Goal: Transaction & Acquisition: Purchase product/service

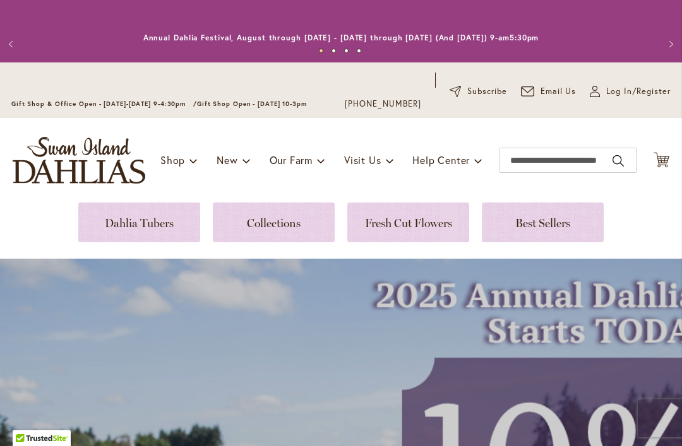
click at [156, 227] on link at bounding box center [139, 223] width 122 height 40
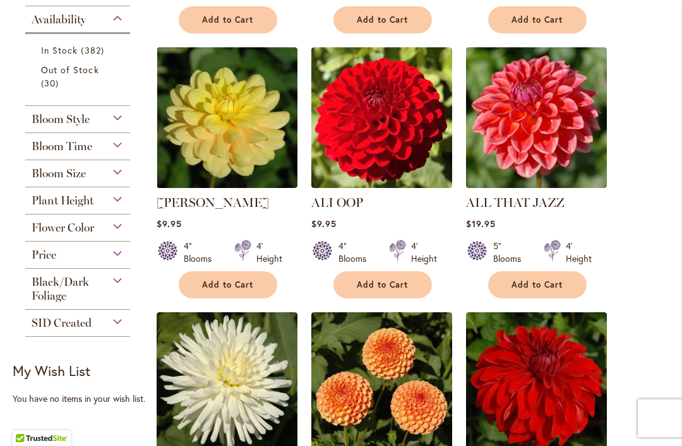
scroll to position [603, 0]
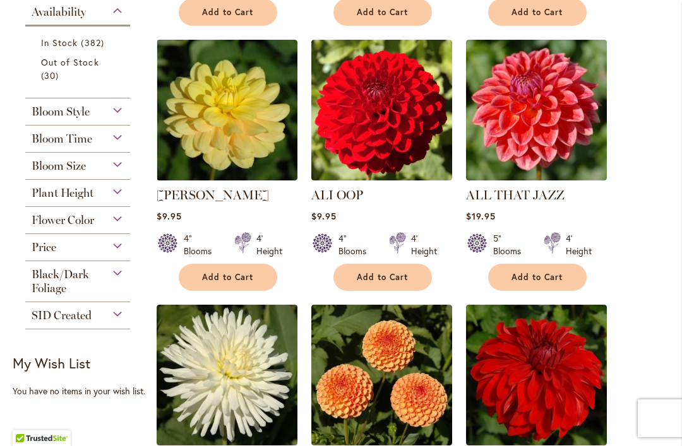
click at [121, 227] on div "Flower Color" at bounding box center [77, 217] width 105 height 20
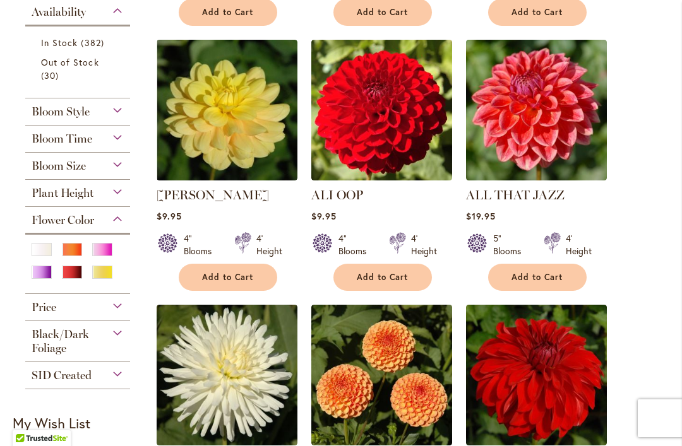
click at [109, 253] on div "Pink" at bounding box center [102, 249] width 20 height 13
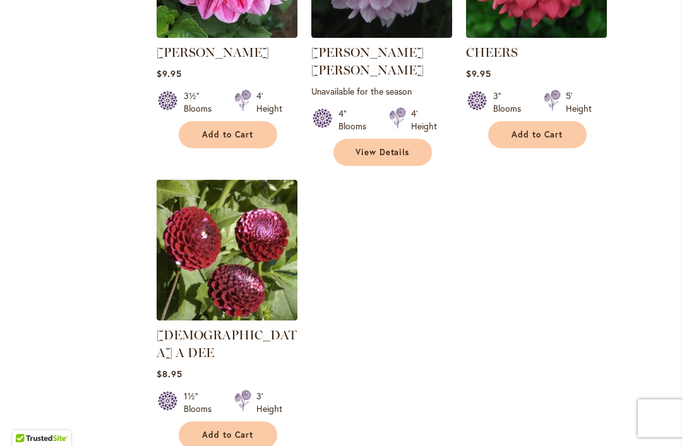
scroll to position [1566, 0]
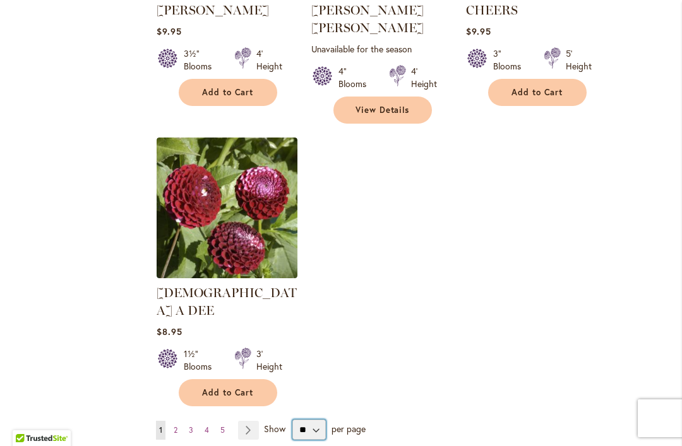
click at [316, 420] on select "** ** ** **" at bounding box center [308, 430] width 33 height 20
select select "**"
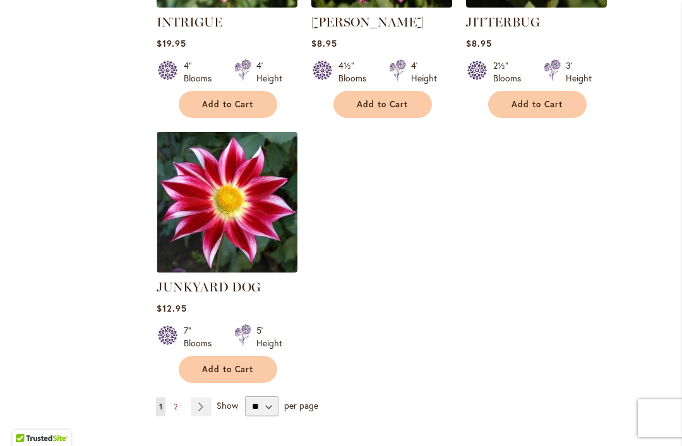
scroll to position [5903, 0]
click at [176, 398] on link "Page 2" at bounding box center [175, 407] width 10 height 19
click at [174, 402] on span "2" at bounding box center [176, 406] width 4 height 9
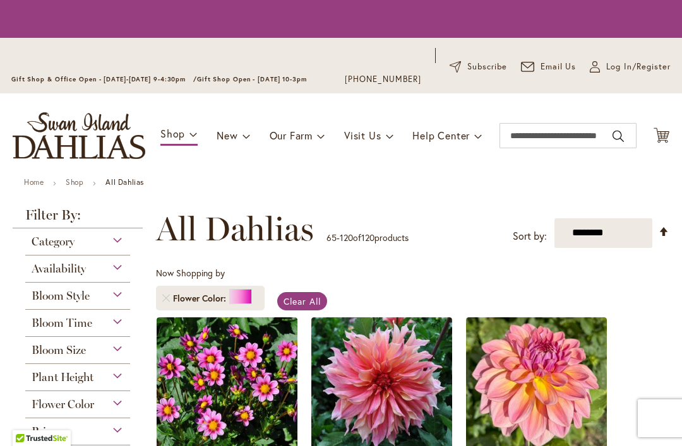
scroll to position [282, 0]
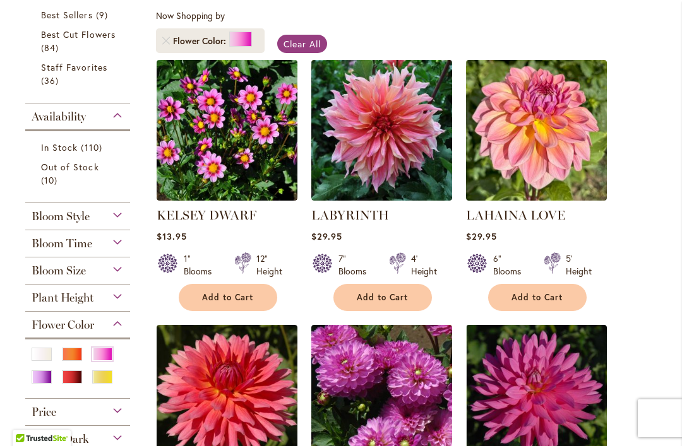
click at [405, 160] on img at bounding box center [381, 130] width 141 height 141
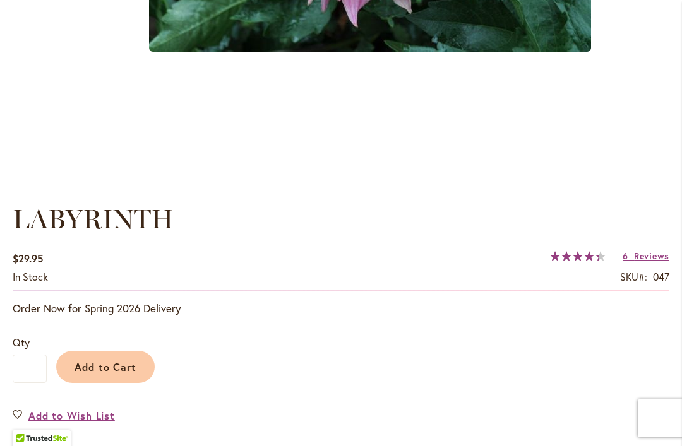
scroll to position [755, 0]
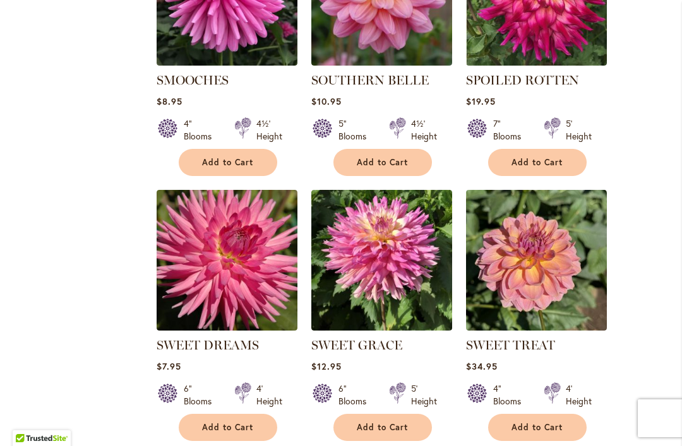
scroll to position [4200, 0]
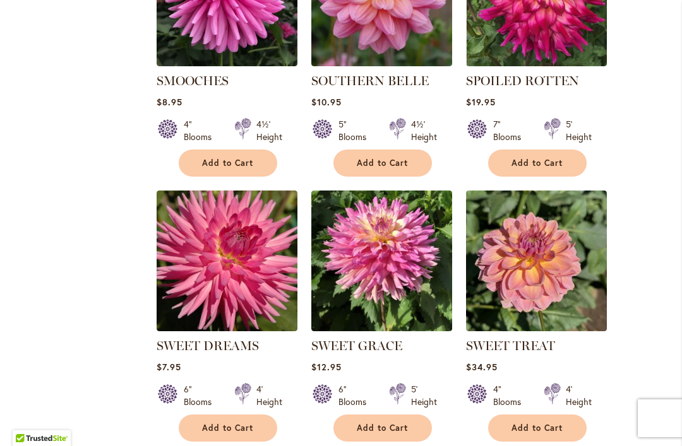
click at [420, 237] on img at bounding box center [381, 261] width 141 height 141
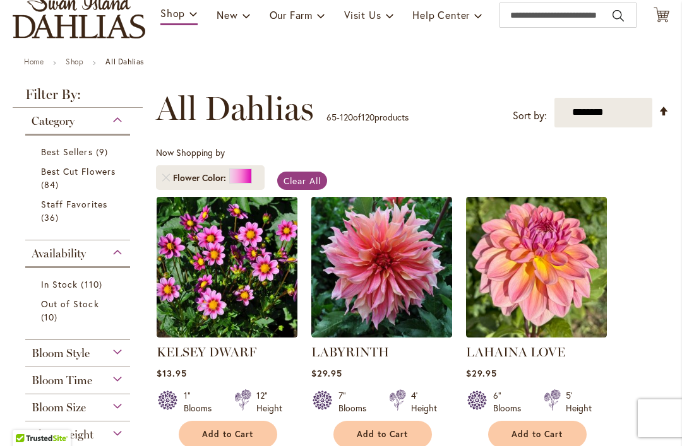
scroll to position [145, 0]
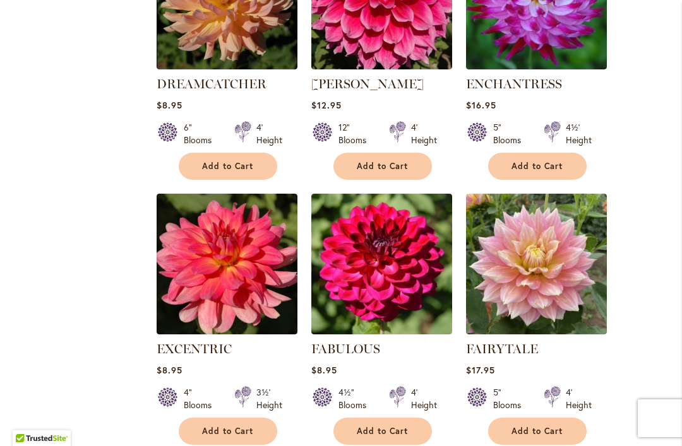
scroll to position [3137, 0]
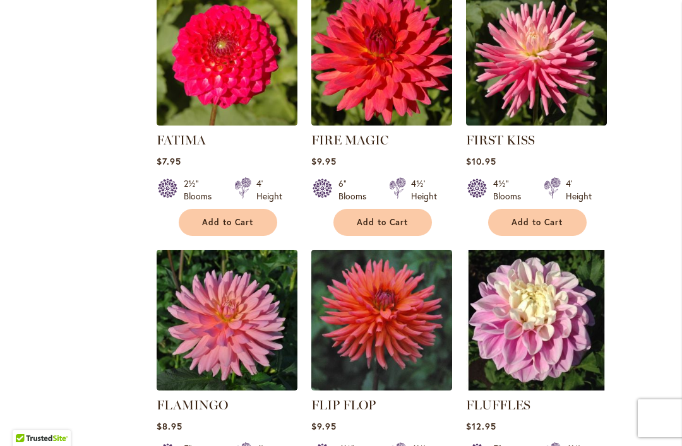
scroll to position [3610, 0]
click at [245, 277] on img at bounding box center [227, 320] width 141 height 141
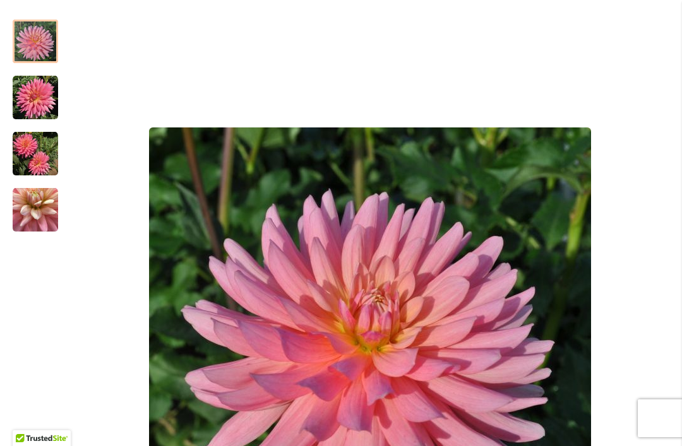
scroll to position [210, 0]
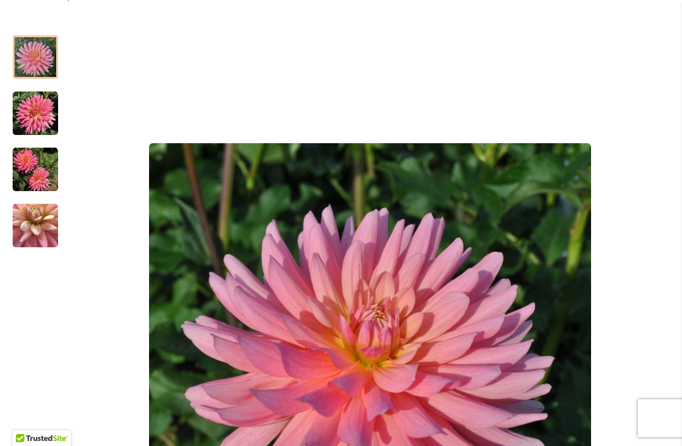
click at [25, 55] on div at bounding box center [35, 57] width 45 height 44
click at [35, 59] on div at bounding box center [35, 57] width 45 height 44
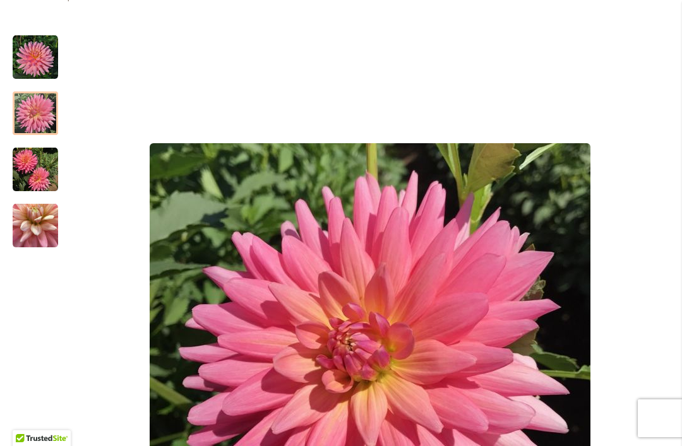
click at [32, 113] on img "FLAMINGO" at bounding box center [35, 113] width 45 height 45
click at [23, 178] on img "FLAMINGO" at bounding box center [35, 169] width 45 height 45
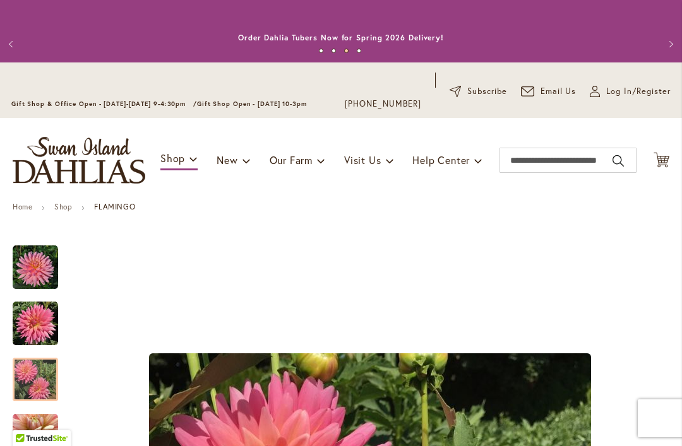
scroll to position [-2, 0]
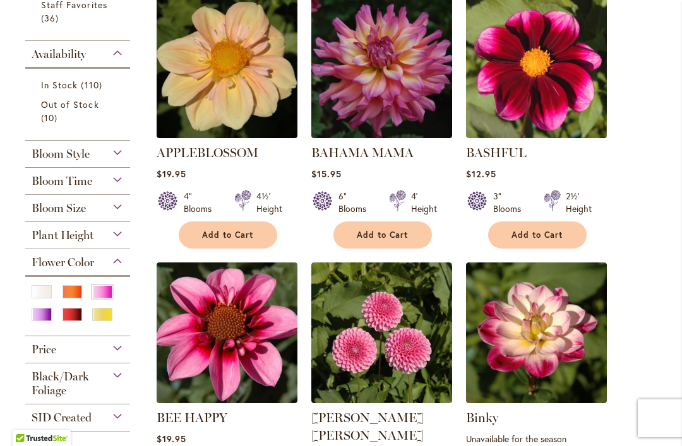
scroll to position [343, 0]
